Goal: Information Seeking & Learning: Learn about a topic

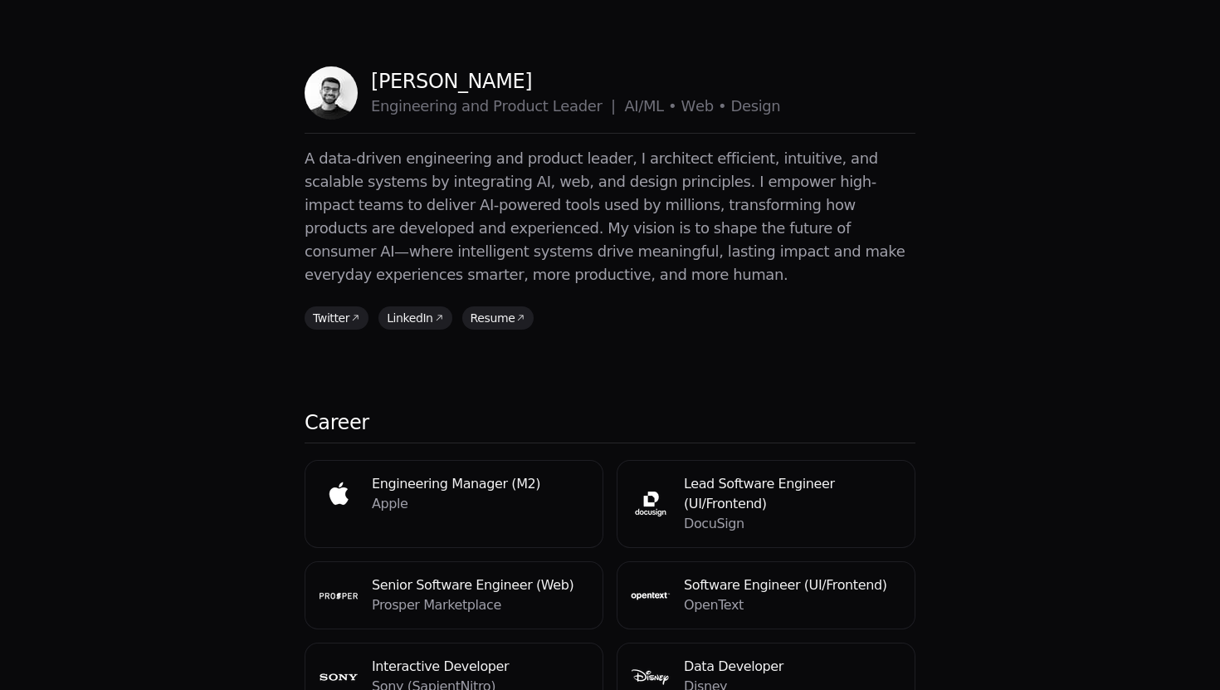
click at [619, 258] on p "A data-driven engineering and product leader, I architect efficient, intuitive,…" at bounding box center [610, 216] width 611 height 139
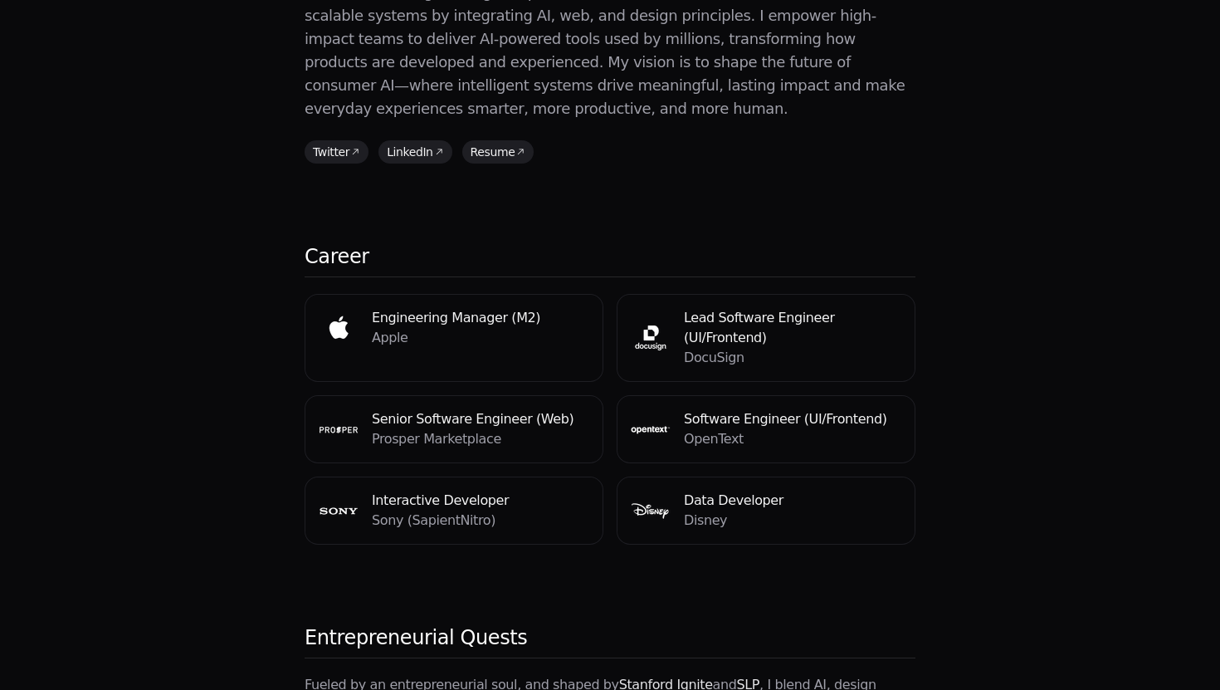
scroll to position [168, 0]
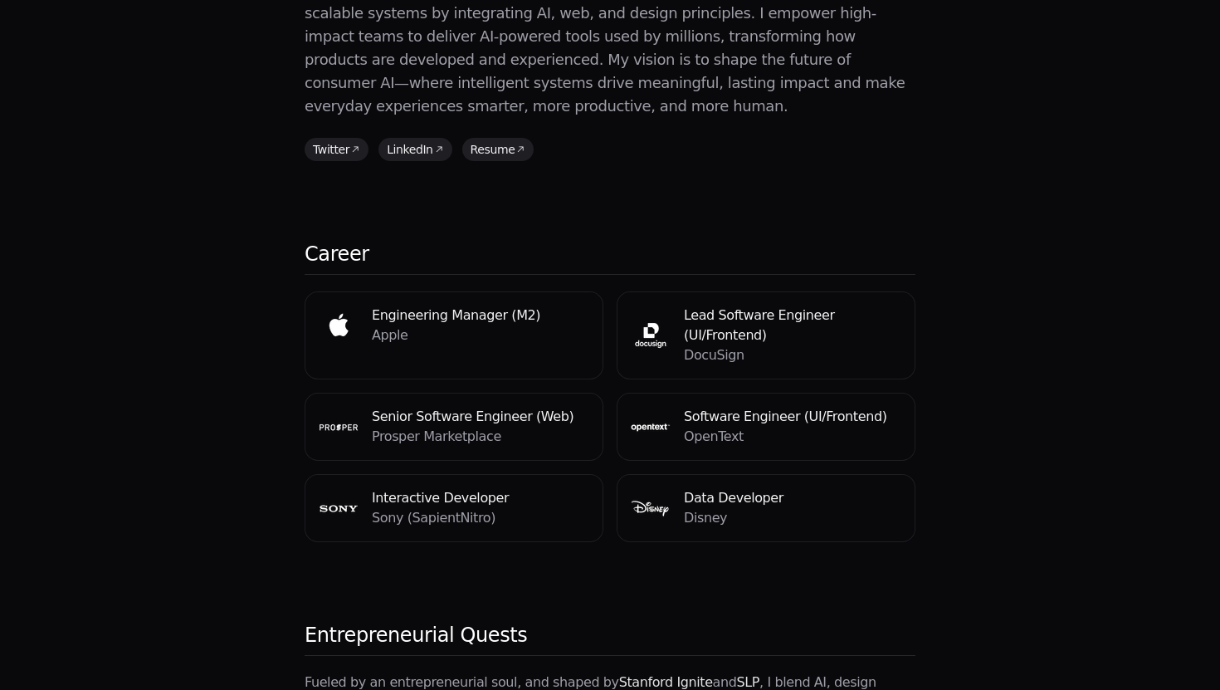
click at [608, 388] on div "Engineering Manager (M2) Apple Lead Software Engineer (UI/Frontend) DocuSign Se…" at bounding box center [610, 416] width 611 height 251
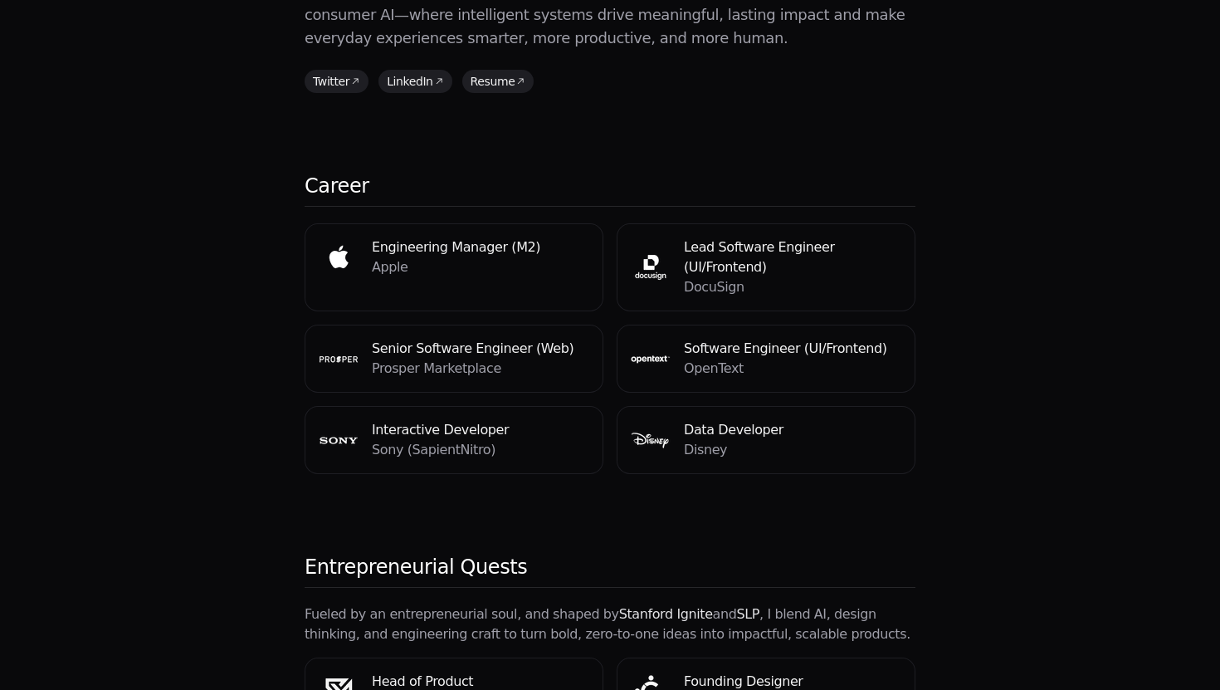
scroll to position [242, 0]
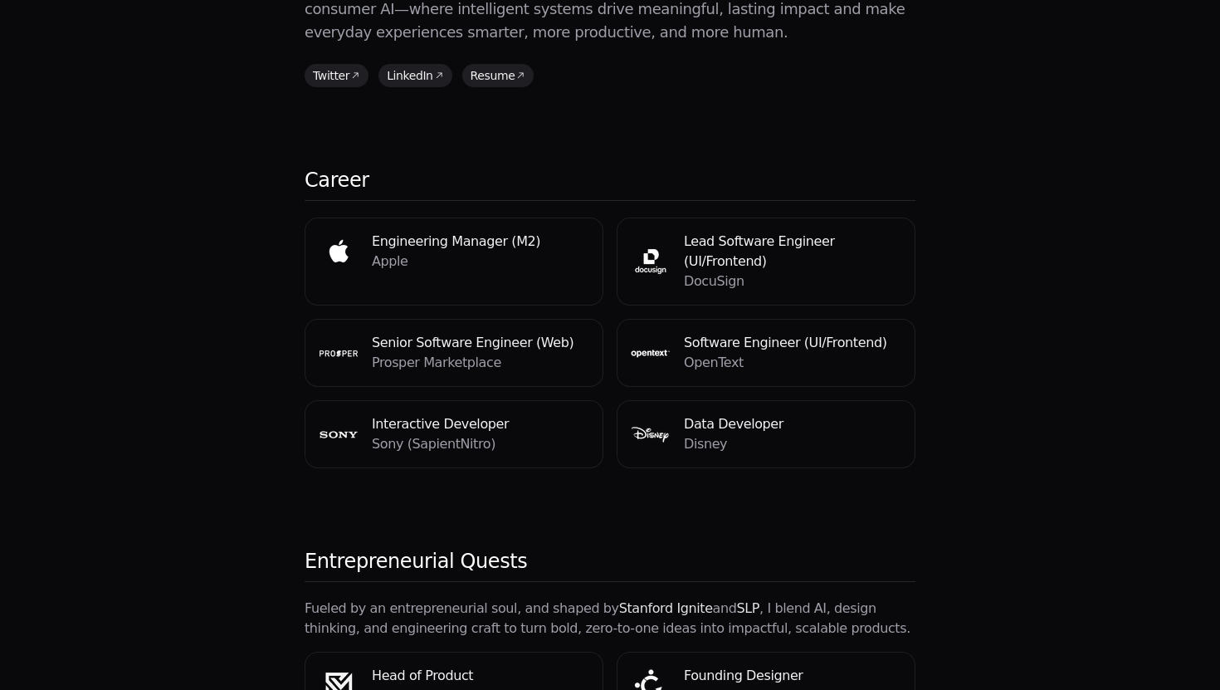
click at [384, 232] on h4 "Engineering Manager (M2)" at bounding box center [480, 242] width 217 height 20
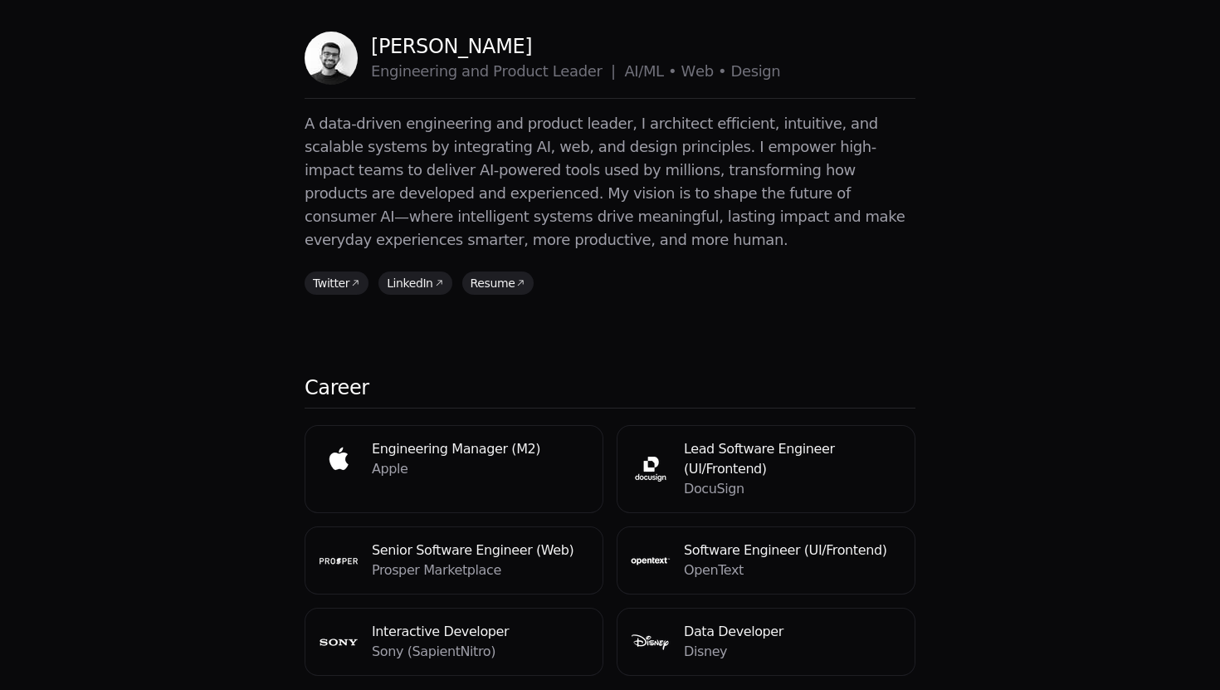
scroll to position [0, 0]
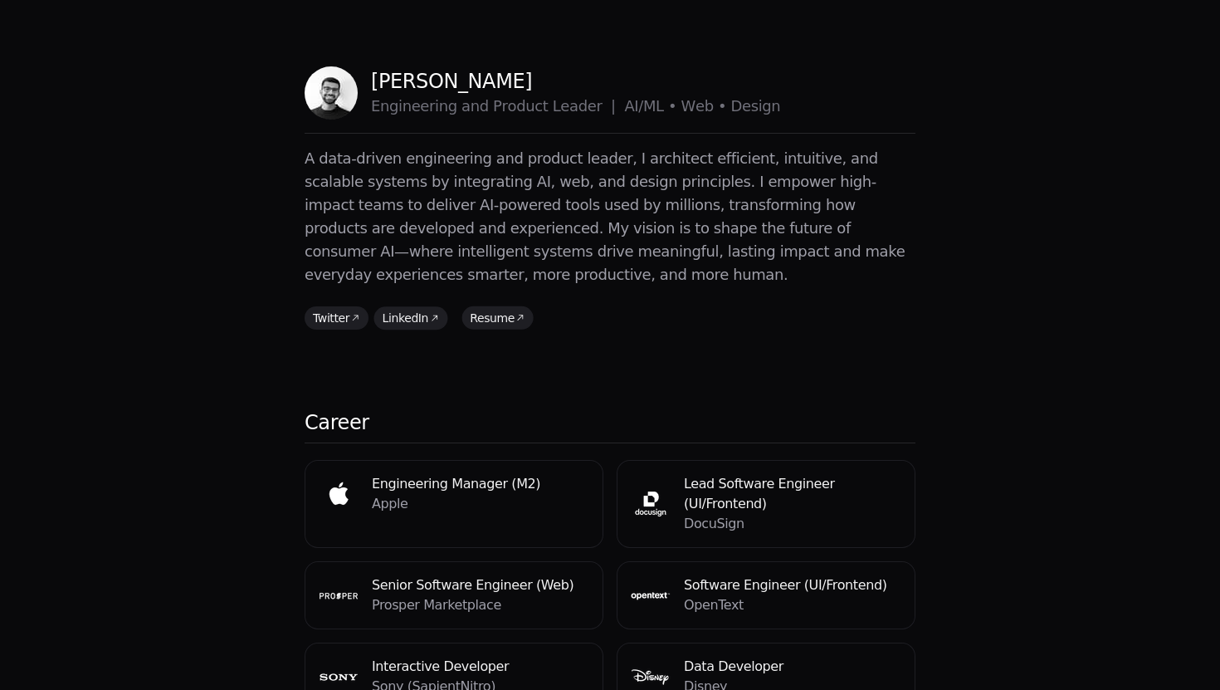
click at [487, 306] on link "Resume" at bounding box center [497, 317] width 72 height 23
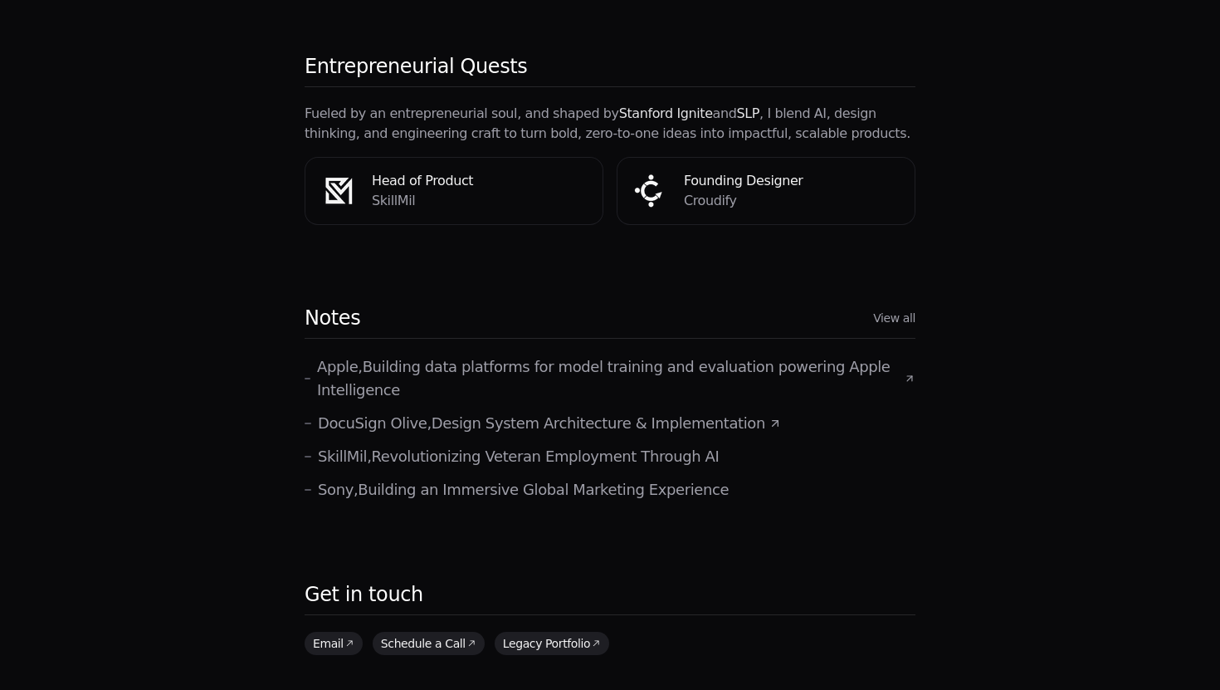
scroll to position [766, 0]
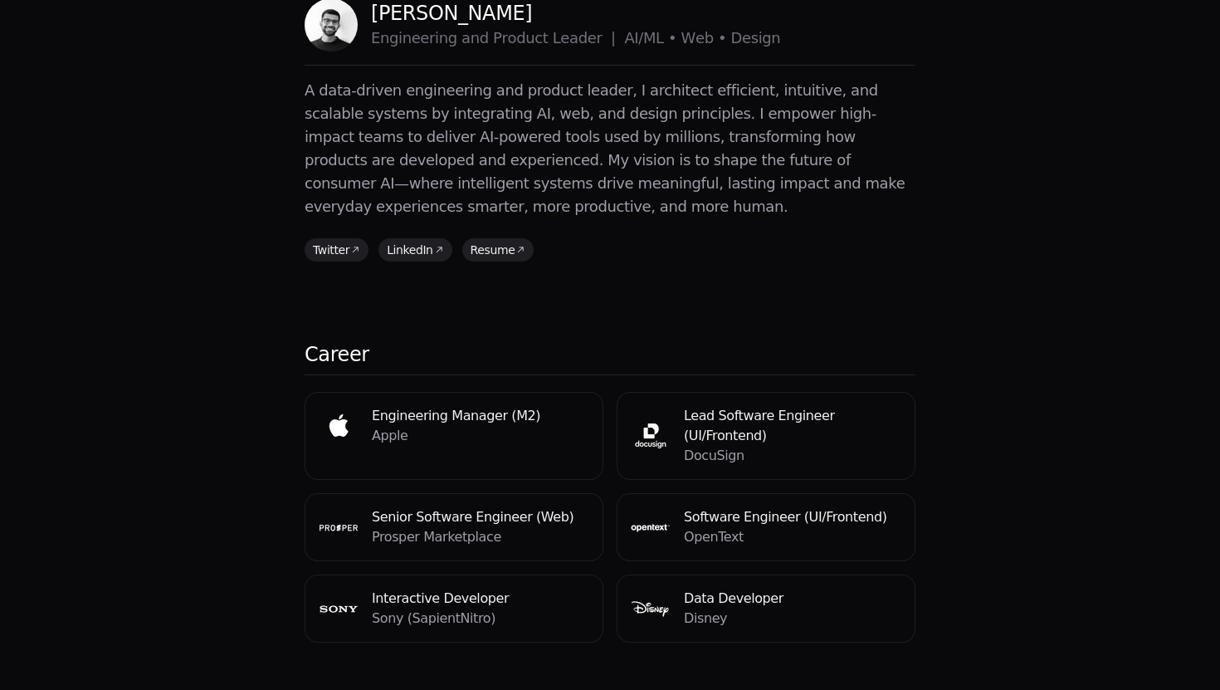
scroll to position [0, 0]
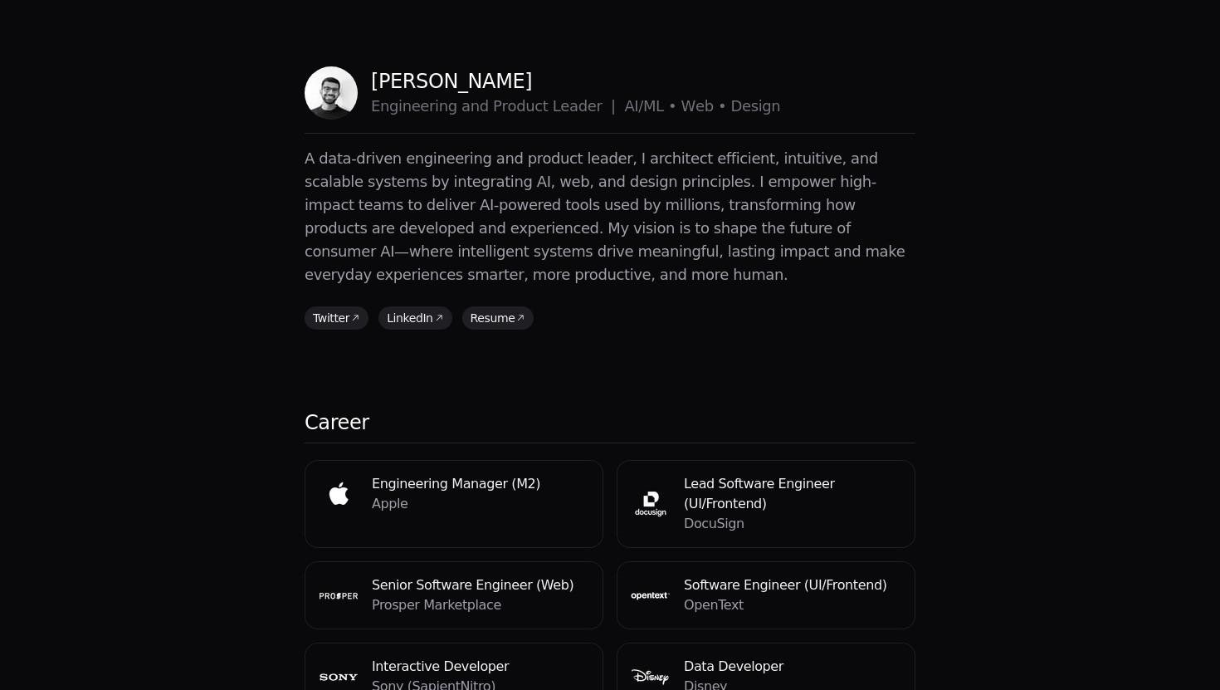
click at [593, 206] on p "A data-driven engineering and product leader, I architect efficient, intuitive,…" at bounding box center [610, 216] width 611 height 139
click at [585, 208] on p "A data-driven engineering and product leader, I architect efficient, intuitive,…" at bounding box center [610, 216] width 611 height 139
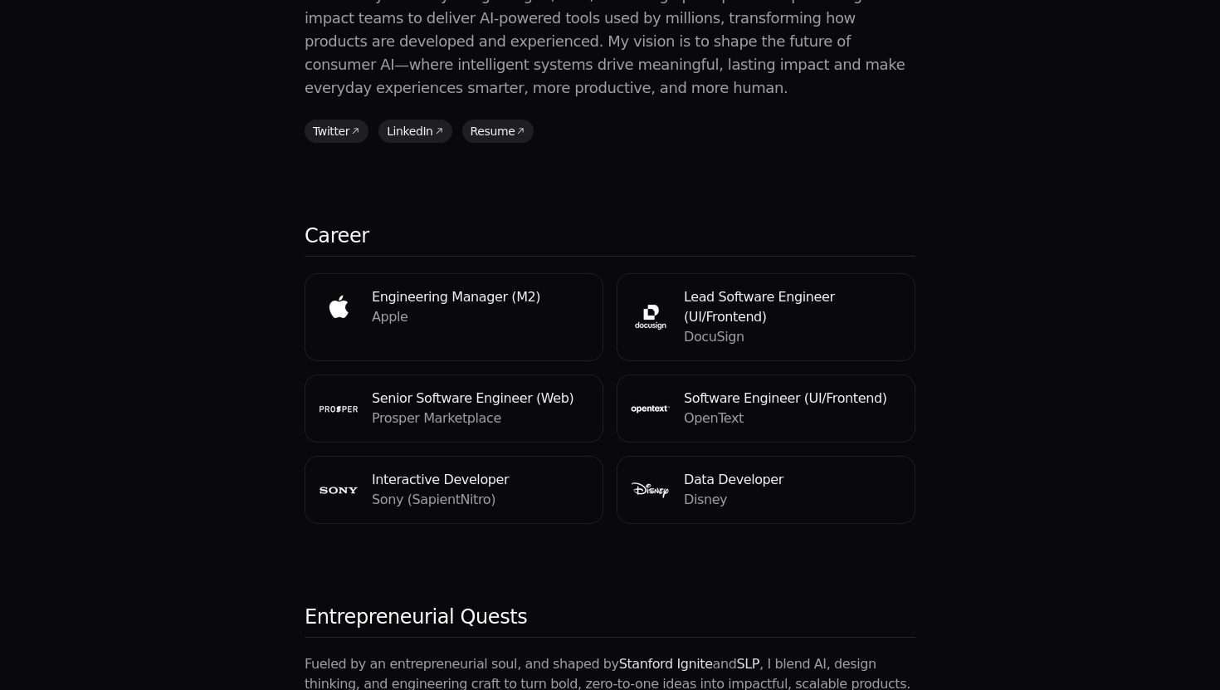
scroll to position [283, 0]
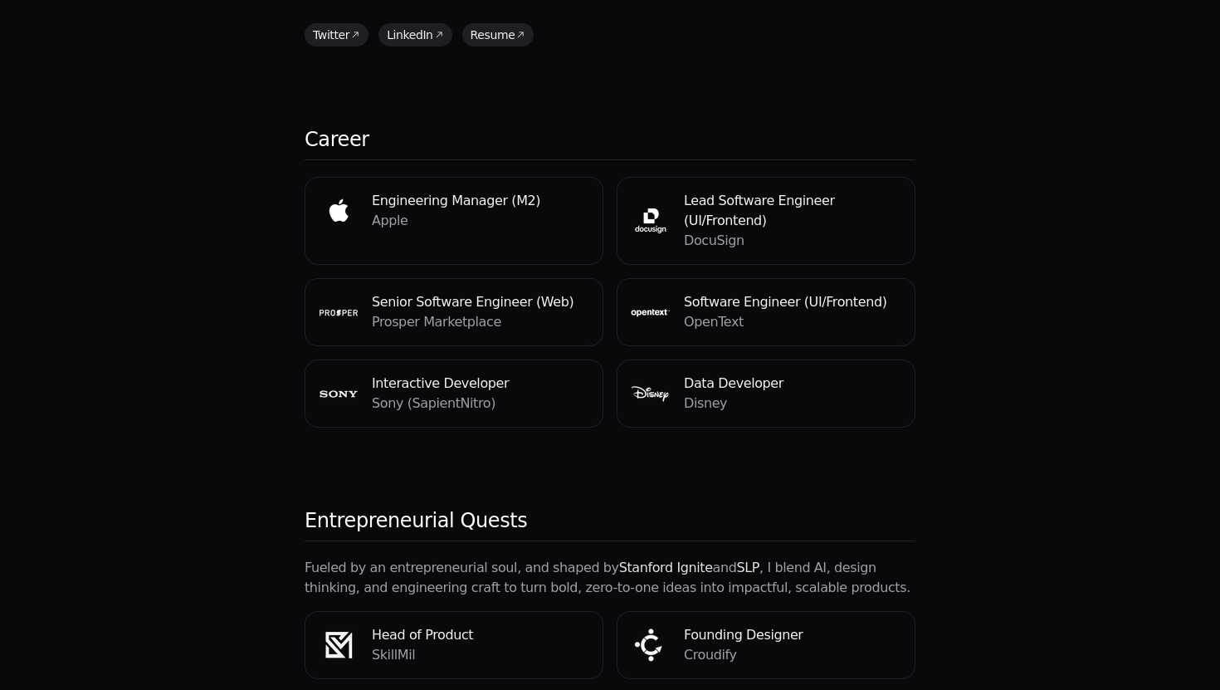
click at [508, 292] on h4 "Senior Software Engineer (Web)" at bounding box center [480, 302] width 217 height 20
click at [709, 231] on p "DocuSign" at bounding box center [792, 241] width 217 height 20
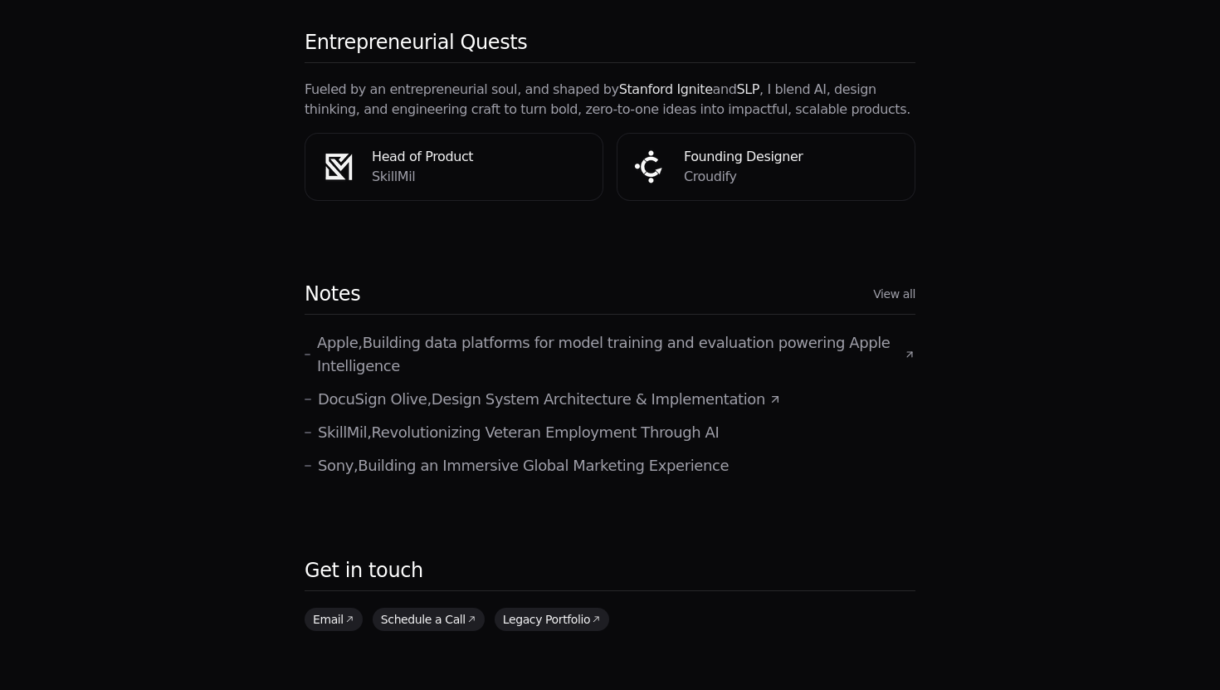
scroll to position [766, 0]
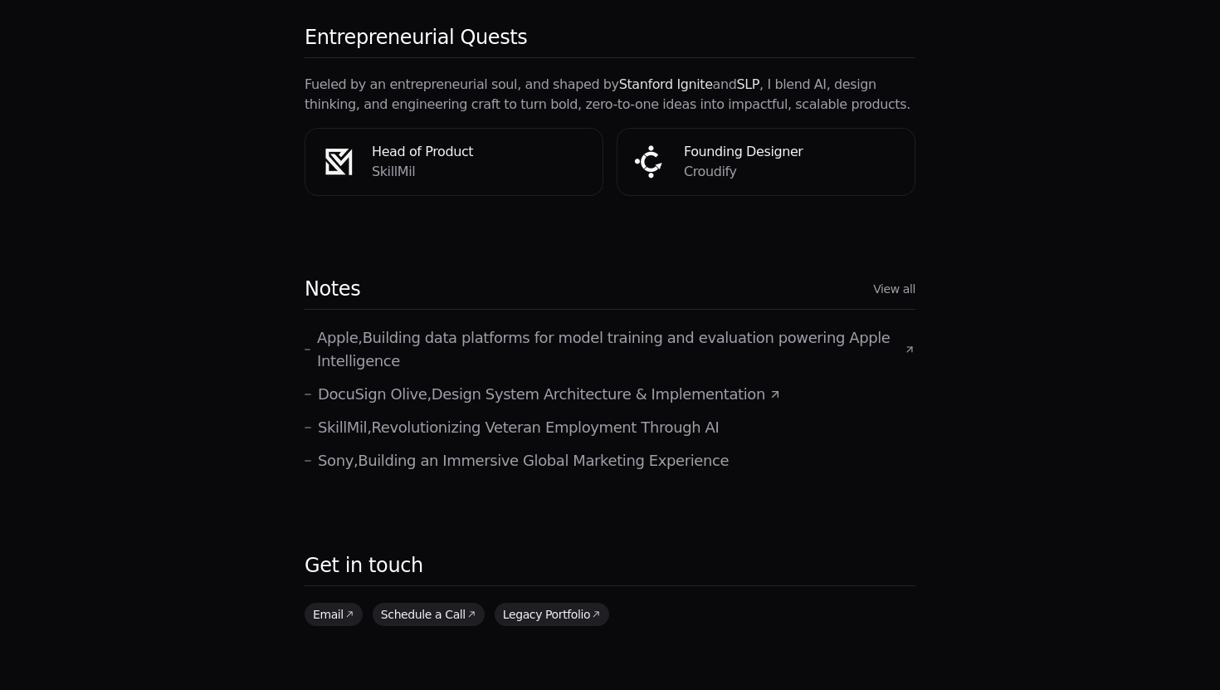
click at [423, 326] on p "Apple , Building data platforms for model training and evaluation powering Appl…" at bounding box center [608, 349] width 583 height 46
click at [410, 602] on link "Schedule a Call" at bounding box center [426, 613] width 112 height 23
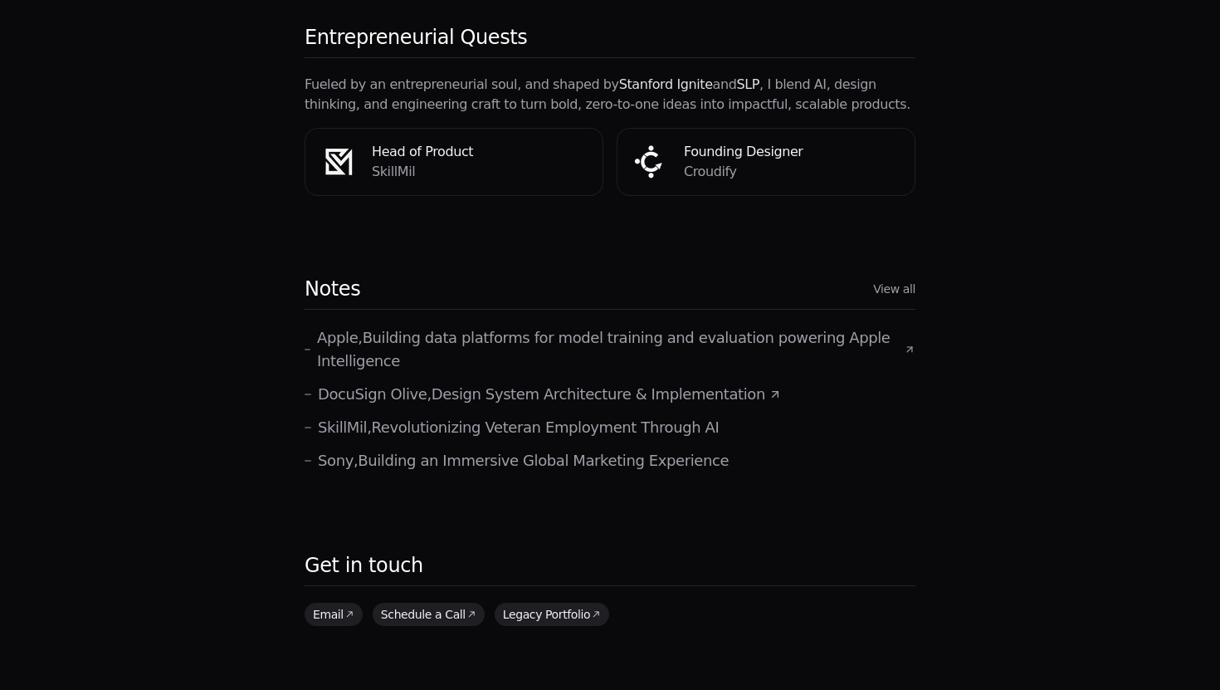
click at [344, 439] on main "A data-driven engineering and product leader, I architect efficient, intuitive,…" at bounding box center [610, 3] width 611 height 1245
click at [548, 603] on link "Legacy Portfolio" at bounding box center [554, 614] width 115 height 23
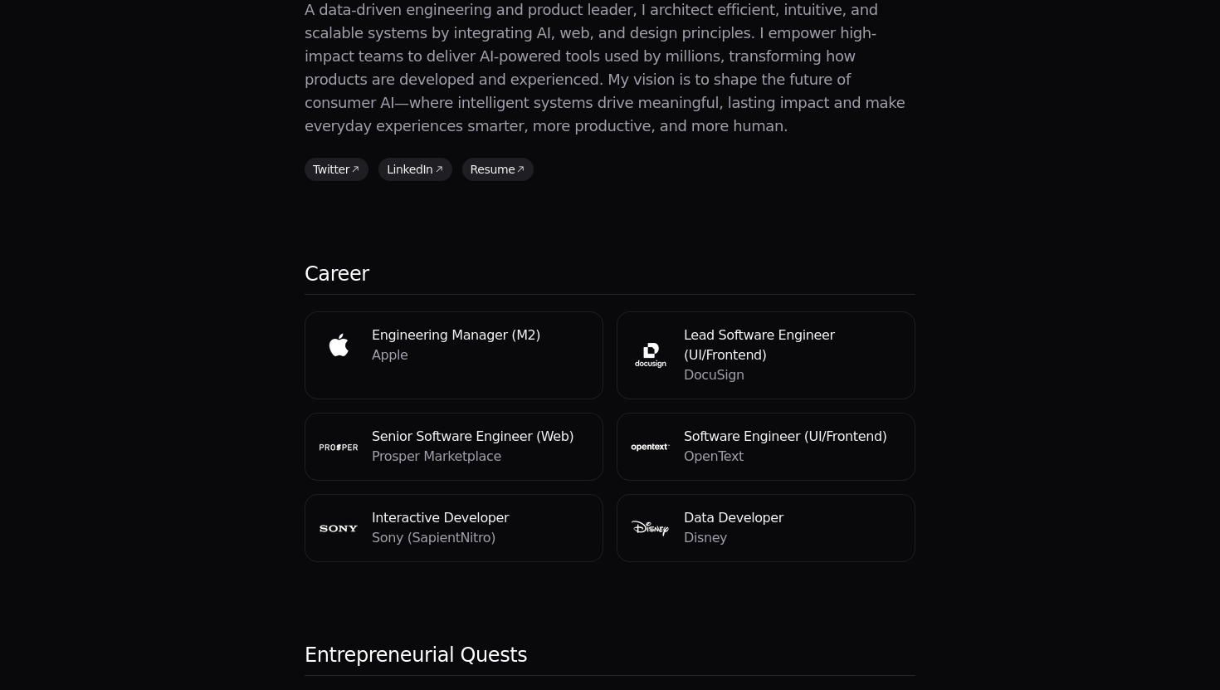
scroll to position [0, 0]
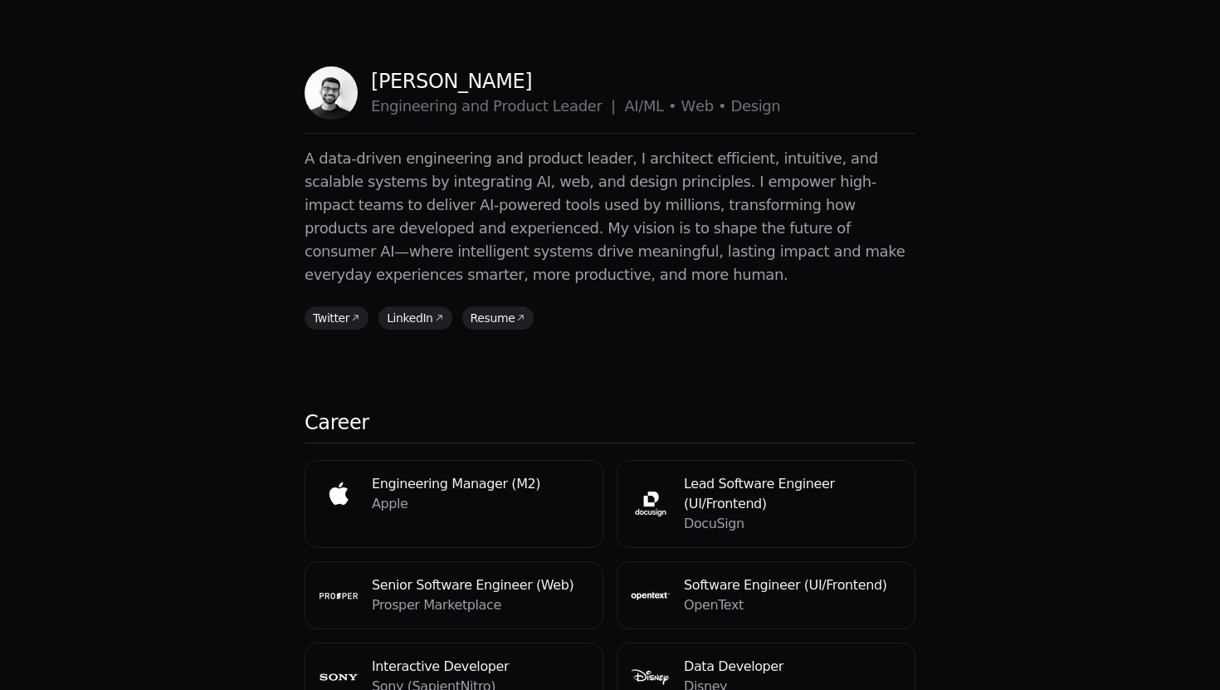
click at [479, 306] on link "Resume" at bounding box center [497, 317] width 72 height 23
